Goal: Task Accomplishment & Management: Use online tool/utility

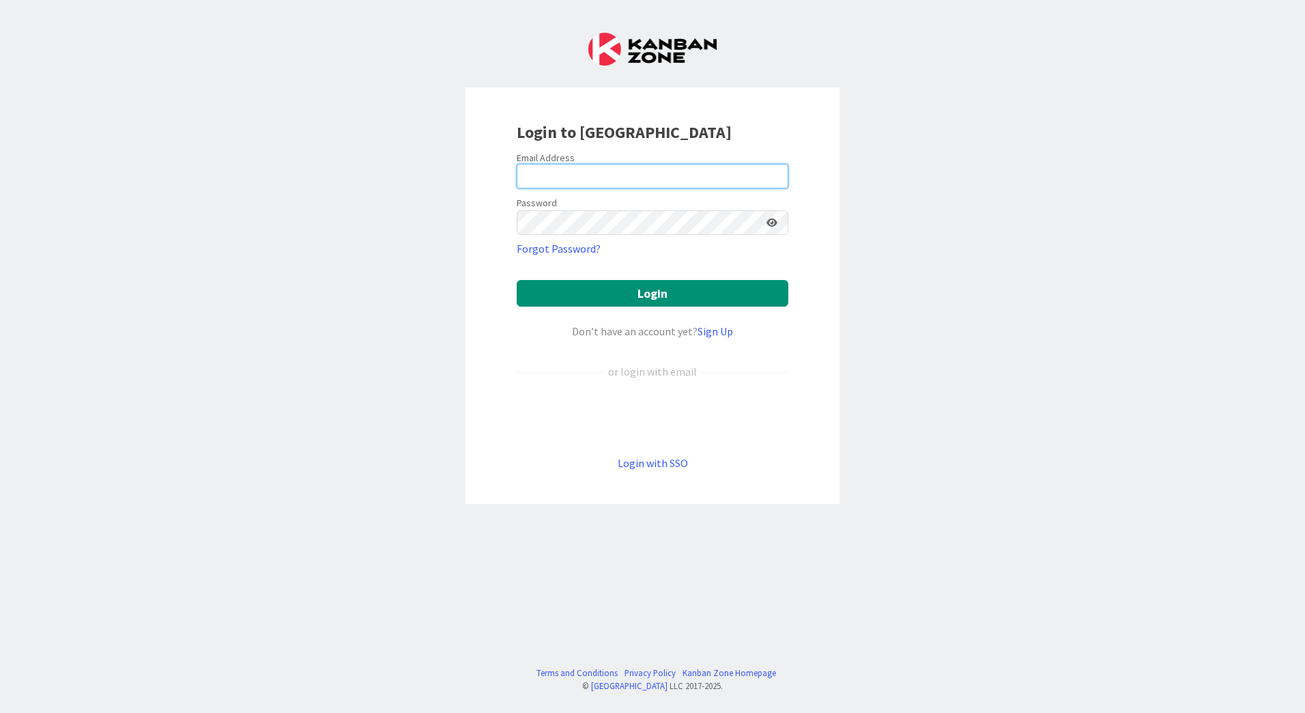
click at [586, 171] on input "email" at bounding box center [653, 176] width 272 height 25
type input "[EMAIL_ADDRESS][PERSON_NAME][DOMAIN_NAME]"
click at [517, 280] on button "Login" at bounding box center [653, 293] width 272 height 27
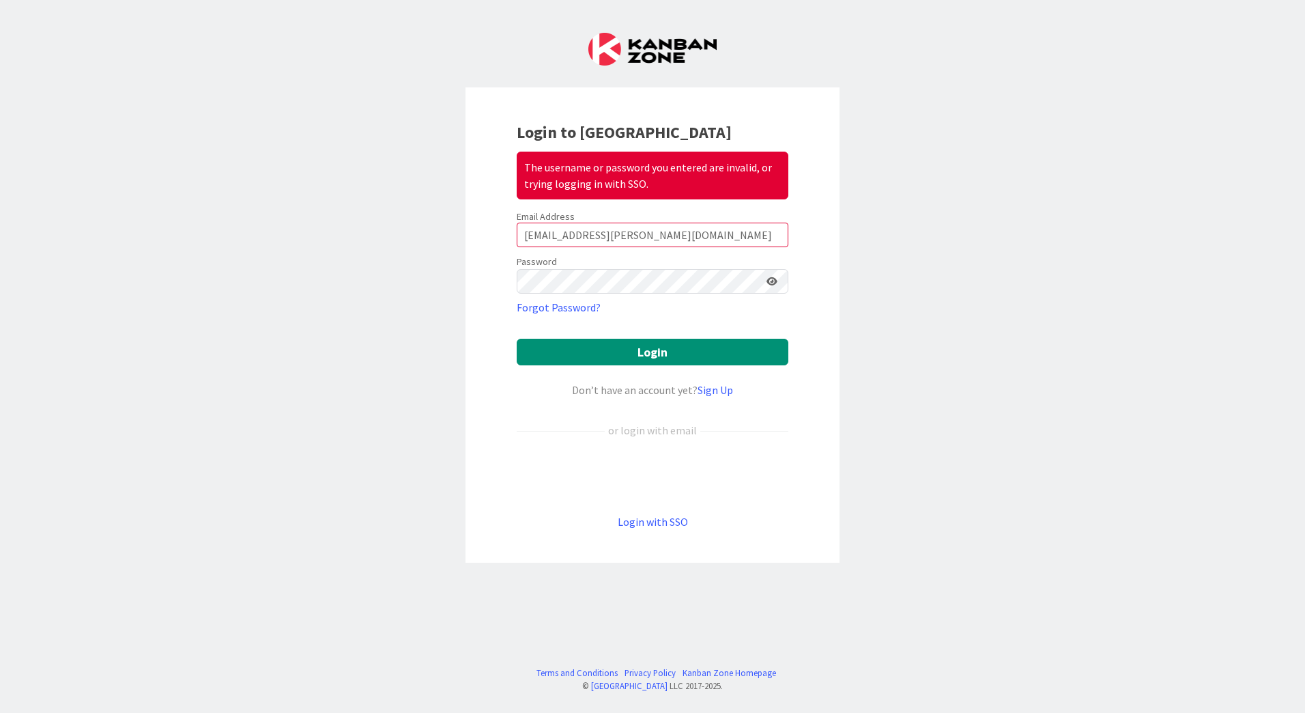
click at [774, 283] on icon at bounding box center [772, 281] width 11 height 10
click at [565, 283] on form "Email Address [EMAIL_ADDRESS][PERSON_NAME][DOMAIN_NAME] Password Forgot Passwor…" at bounding box center [653, 369] width 272 height 319
click at [622, 341] on button "Login" at bounding box center [653, 352] width 272 height 27
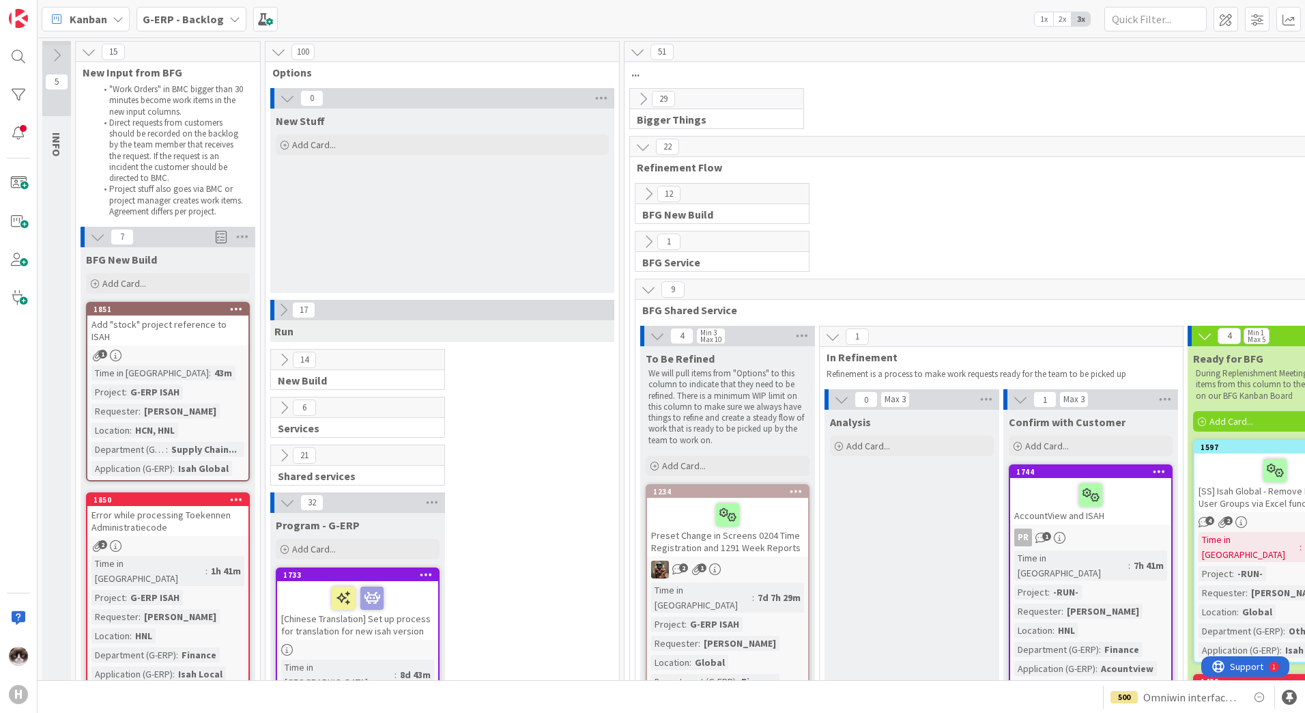
click at [184, 24] on b "G-ERP - Backlog" at bounding box center [183, 19] width 81 height 14
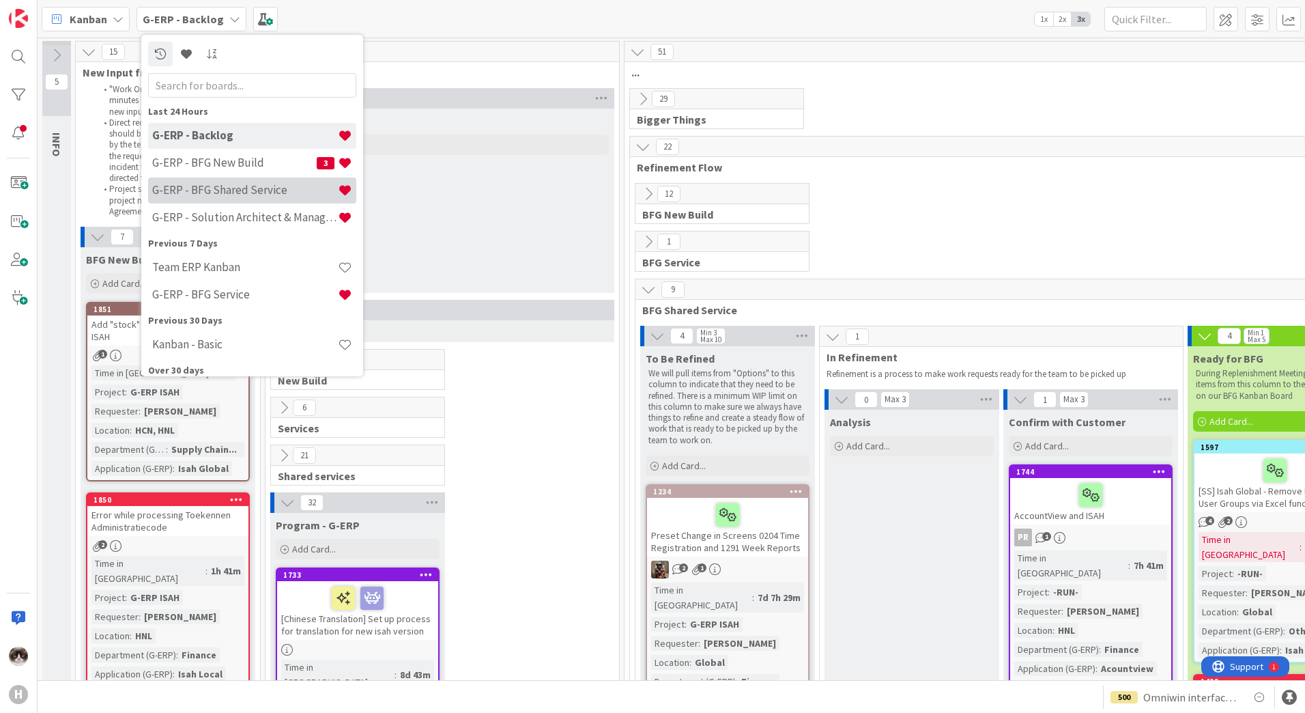
click at [224, 197] on h4 "G-ERP - BFG Shared Service" at bounding box center [245, 190] width 186 height 14
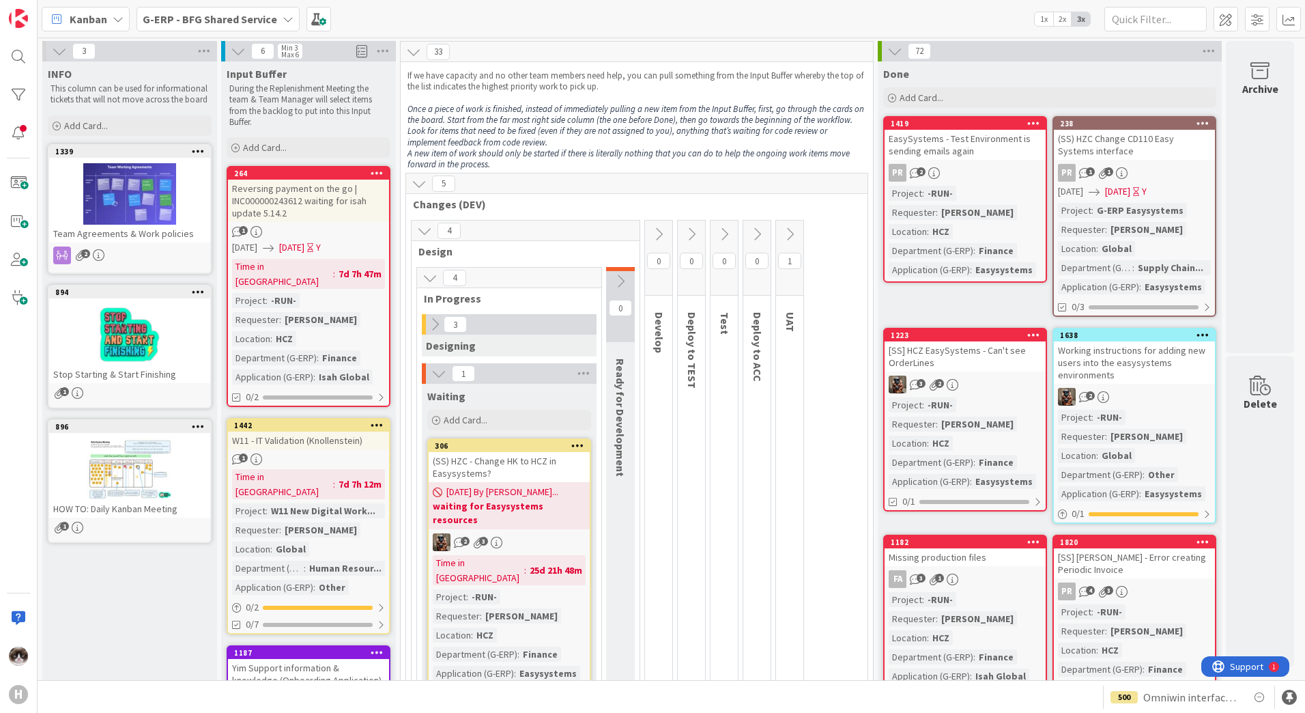
click at [794, 235] on icon at bounding box center [789, 234] width 15 height 15
